Goal: Find contact information: Find contact information

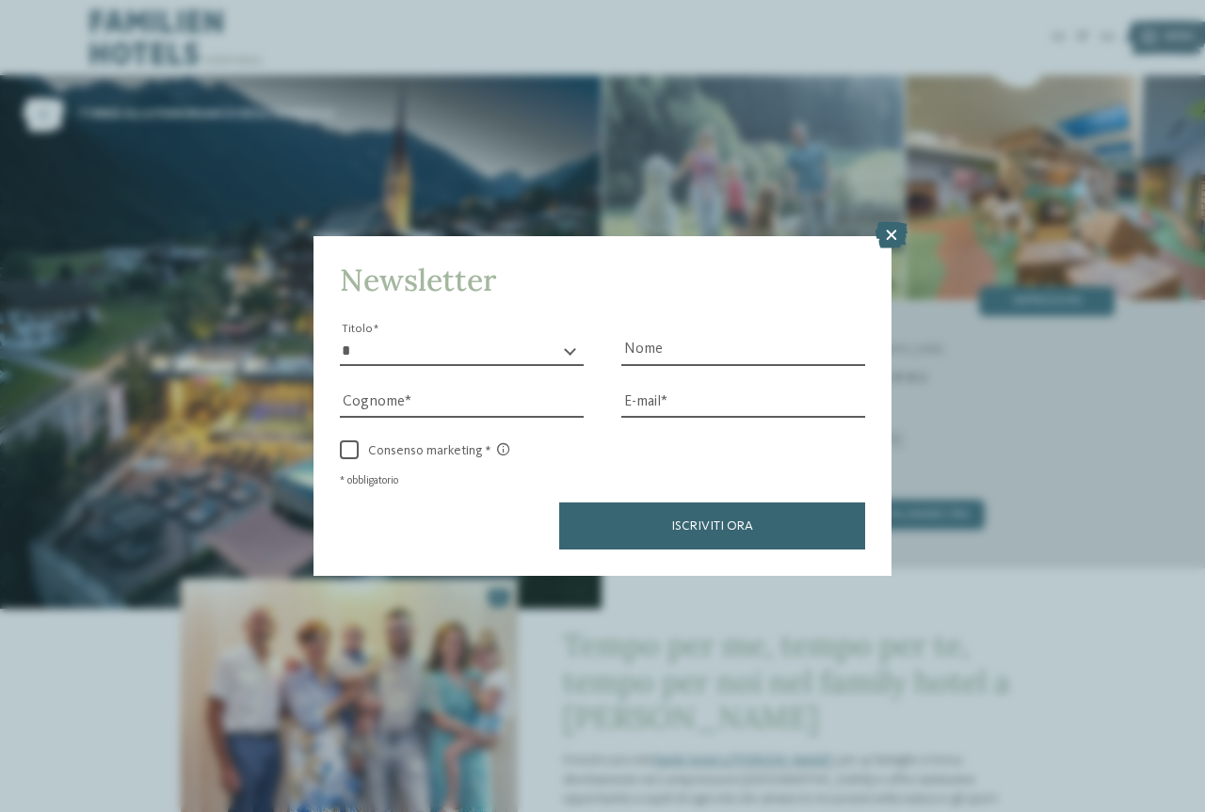
click at [881, 224] on icon at bounding box center [891, 235] width 32 height 26
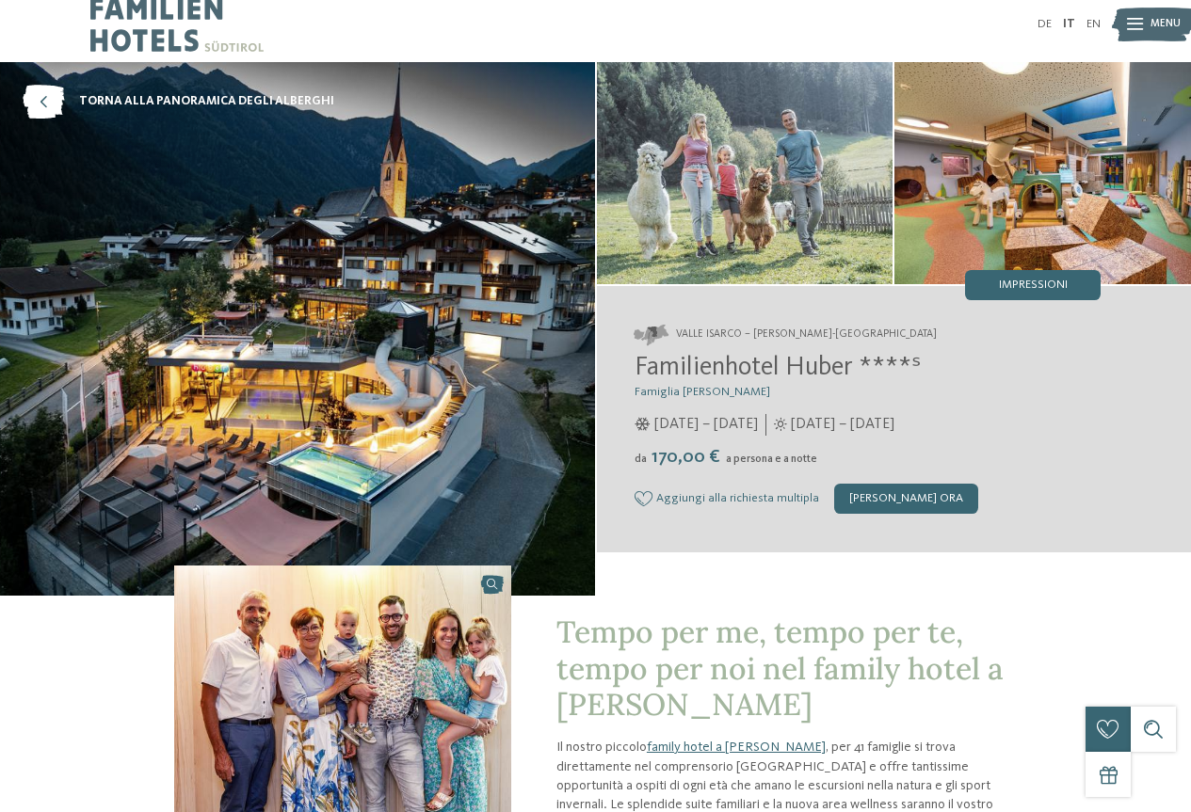
scroll to position [471, 0]
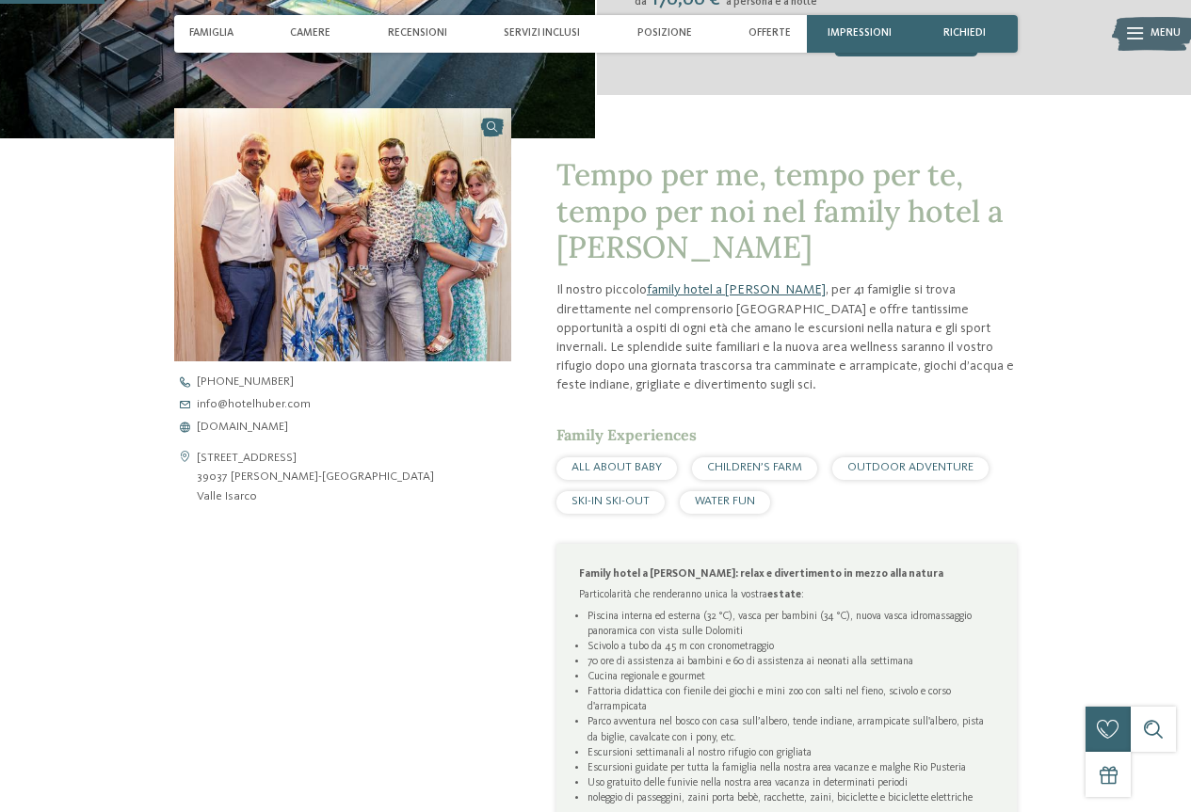
click at [738, 288] on link "family hotel a [PERSON_NAME]" at bounding box center [736, 289] width 179 height 13
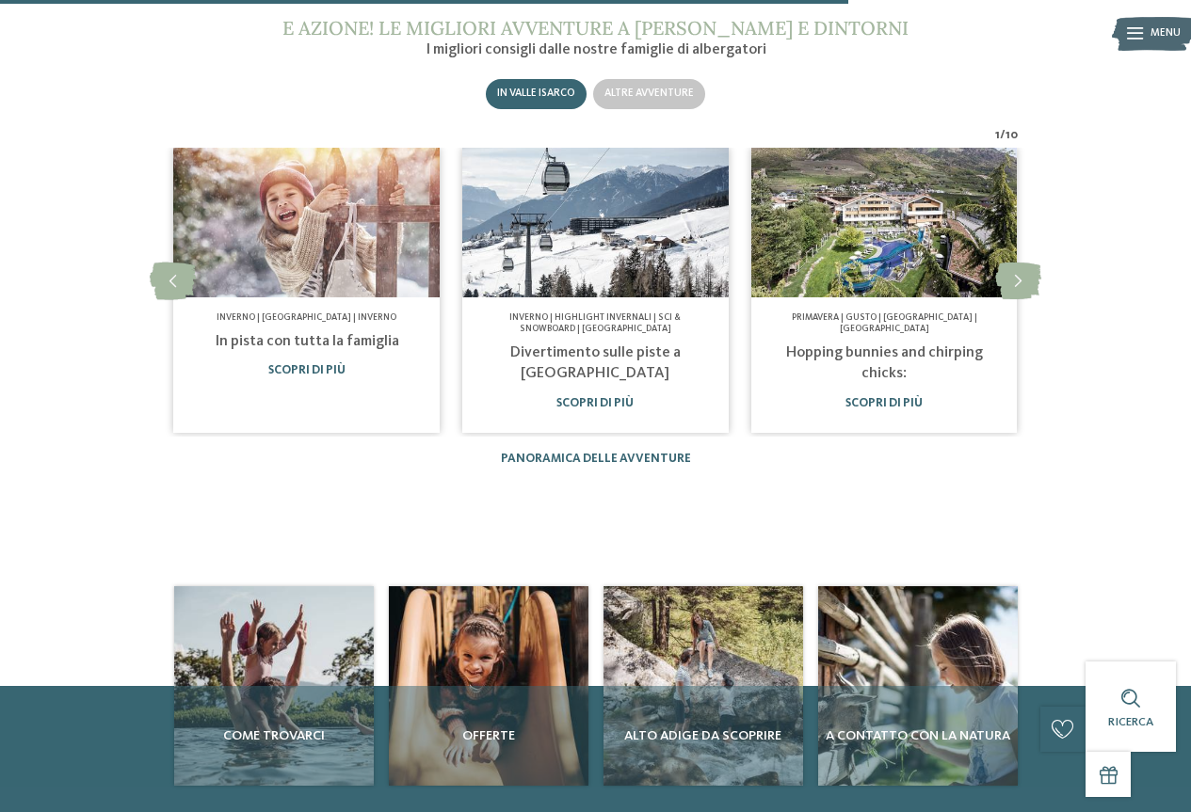
scroll to position [1619, 0]
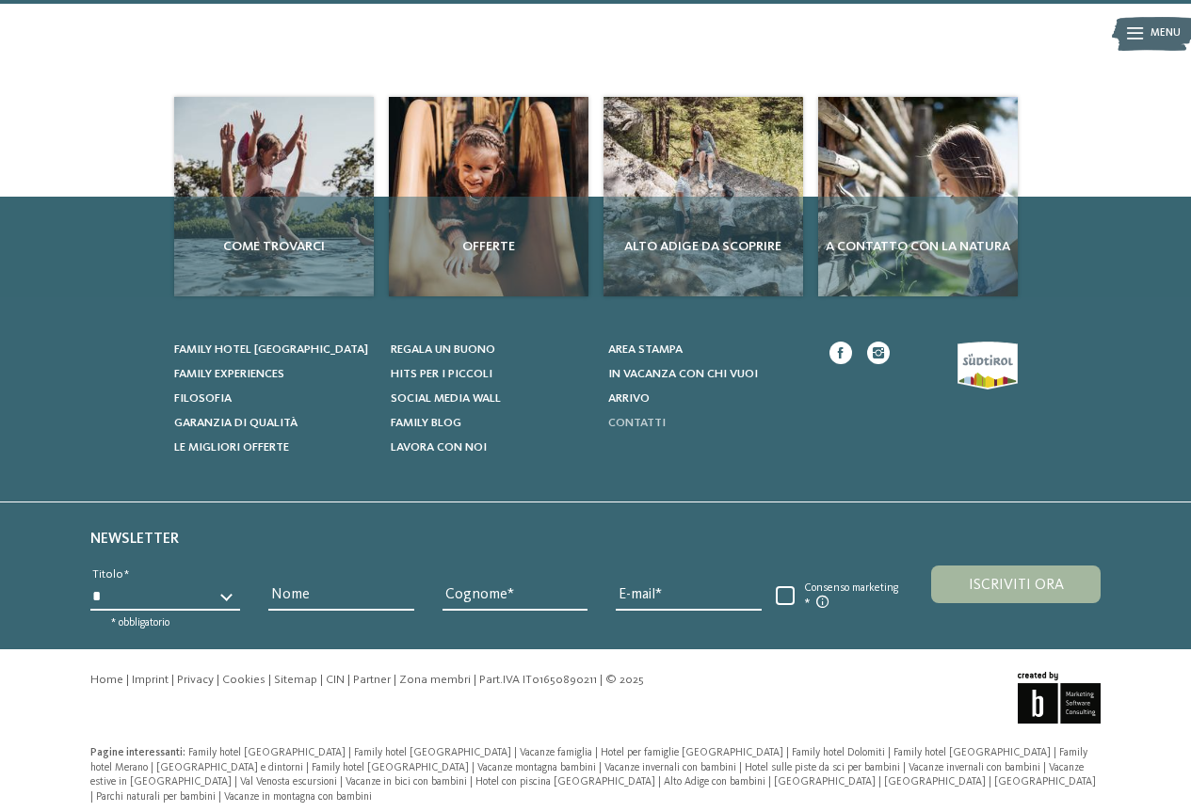
click at [656, 419] on span "Contatti" at bounding box center [636, 423] width 57 height 12
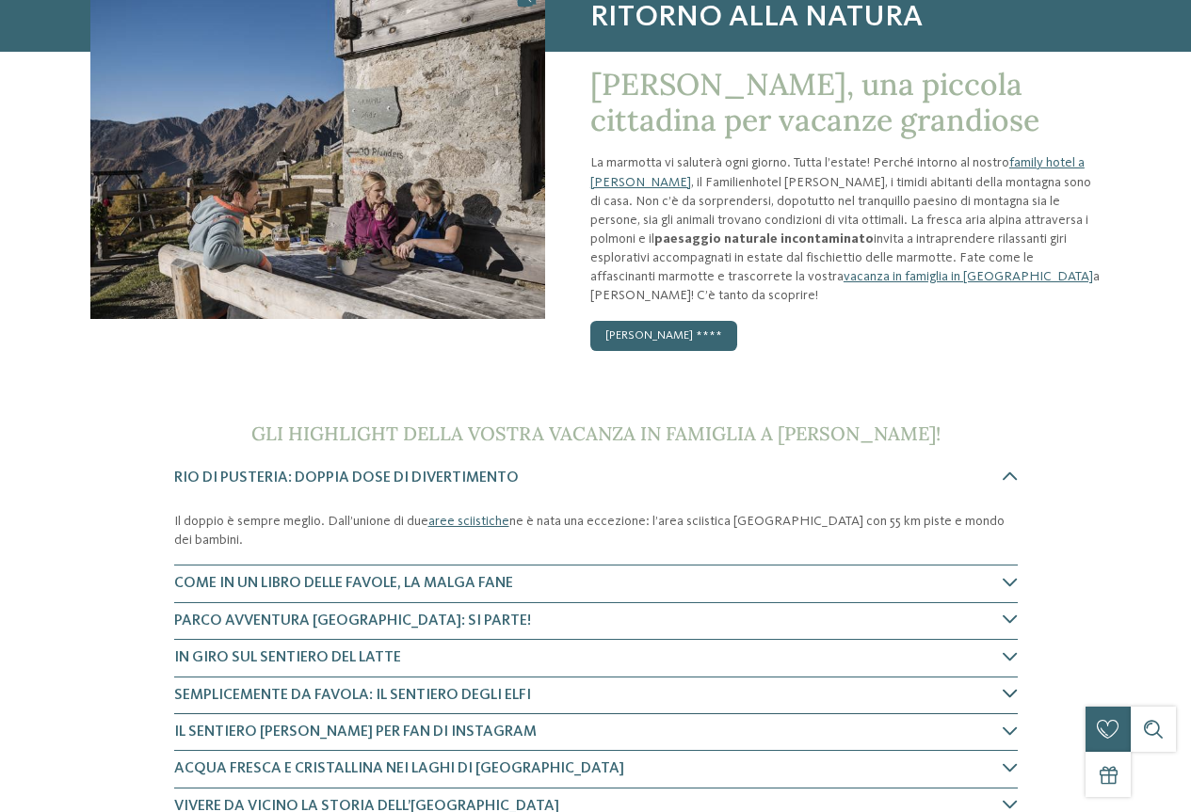
scroll to position [0, 0]
